Goal: Information Seeking & Learning: Understand process/instructions

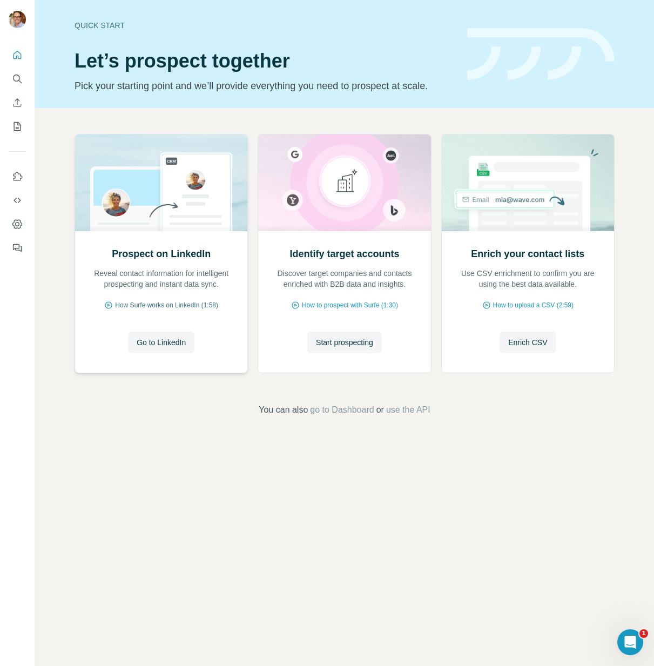
click at [162, 306] on span "How Surfe works on LinkedIn (1:58)" at bounding box center [166, 305] width 103 height 10
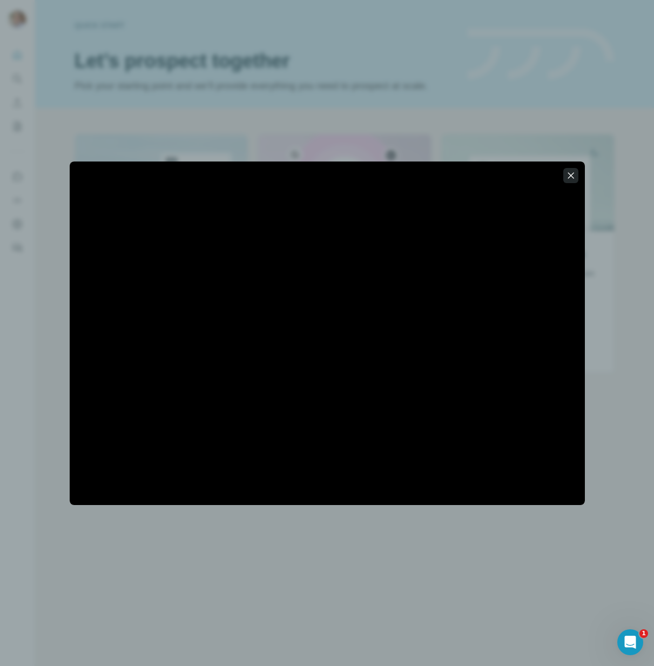
click at [570, 177] on icon "button" at bounding box center [570, 175] width 11 height 11
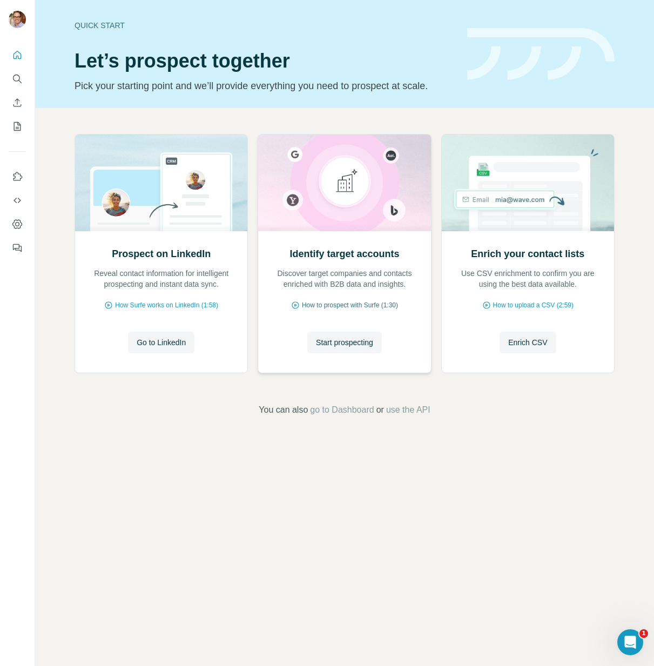
click at [346, 302] on span "How to prospect with Surfe (1:30)" at bounding box center [350, 305] width 96 height 10
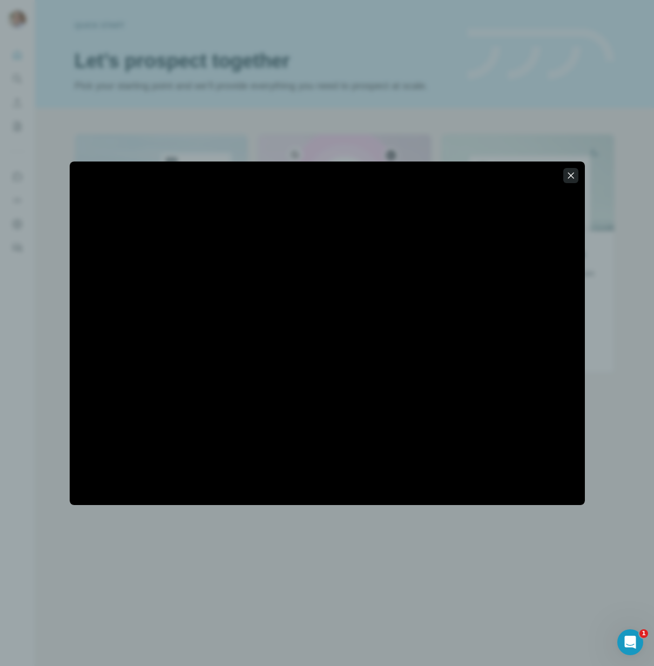
click at [576, 176] on button "button" at bounding box center [570, 175] width 15 height 15
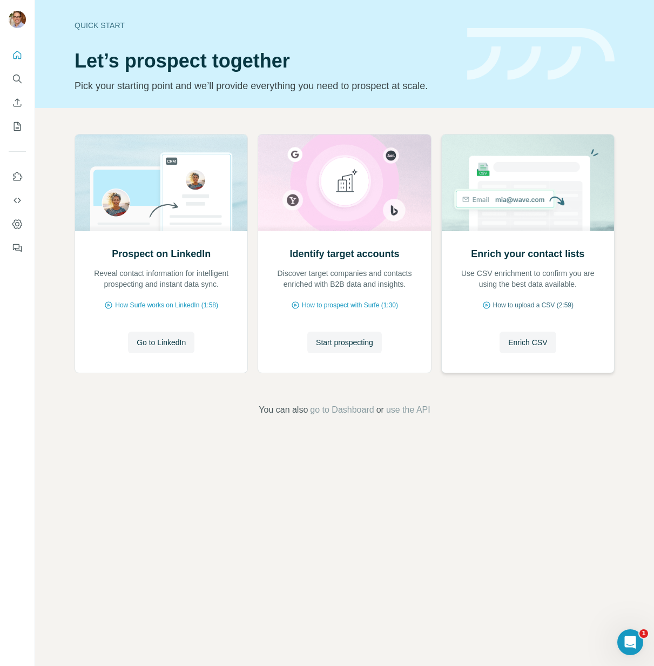
click at [541, 306] on span "How to upload a CSV (2:59)" at bounding box center [533, 305] width 80 height 10
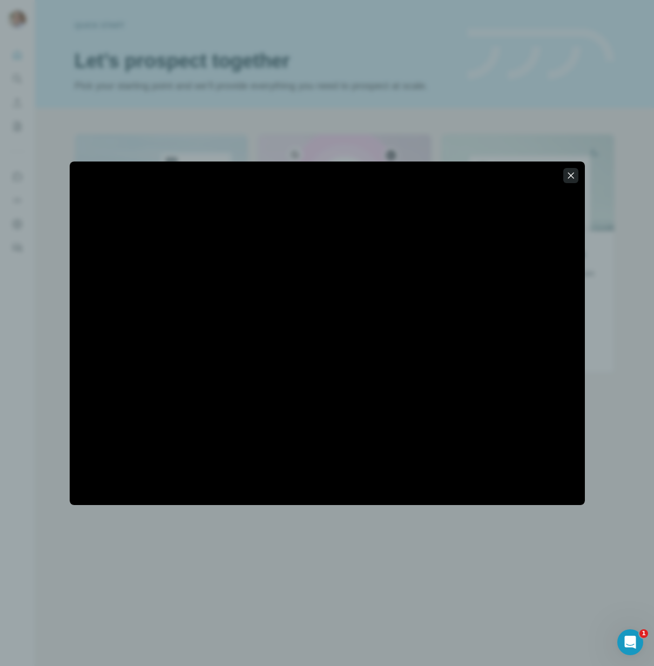
click at [569, 179] on icon "button" at bounding box center [570, 175] width 11 height 11
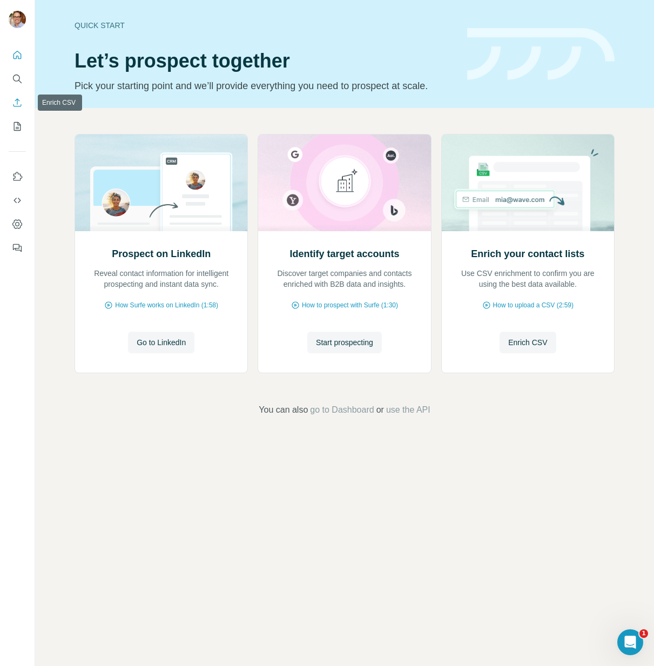
click at [16, 98] on icon "Enrich CSV" at bounding box center [17, 102] width 11 height 11
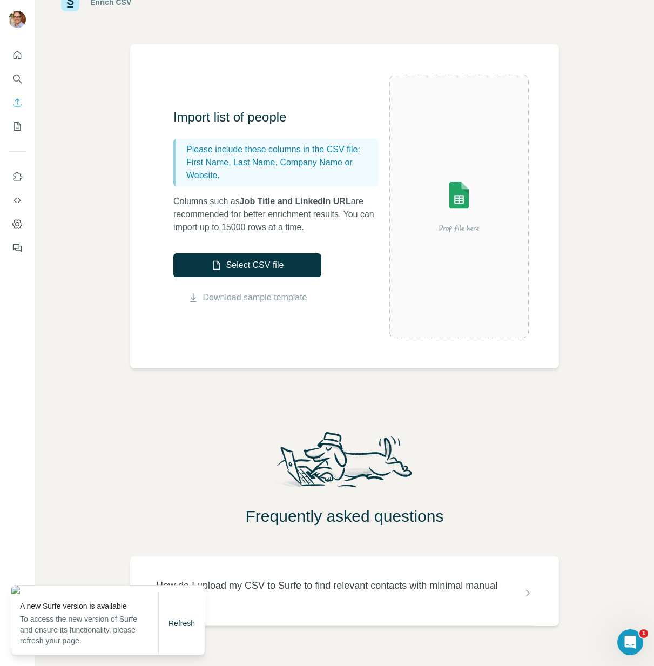
scroll to position [63, 0]
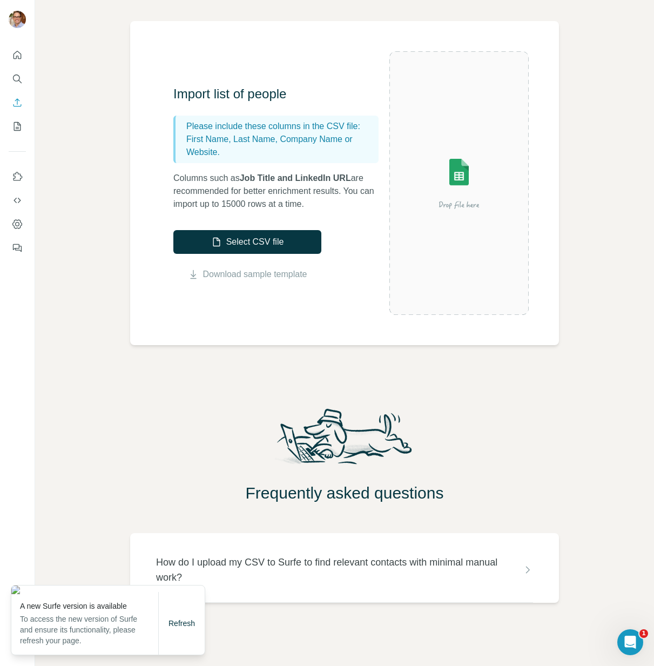
click at [523, 419] on div "Frequently asked questions" at bounding box center [344, 454] width 619 height 97
click at [178, 628] on span "Refresh" at bounding box center [181, 623] width 26 height 9
